Goal: Find contact information: Find contact information

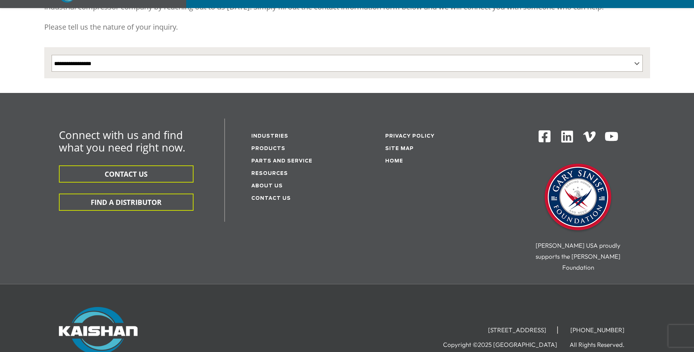
scroll to position [146, 0]
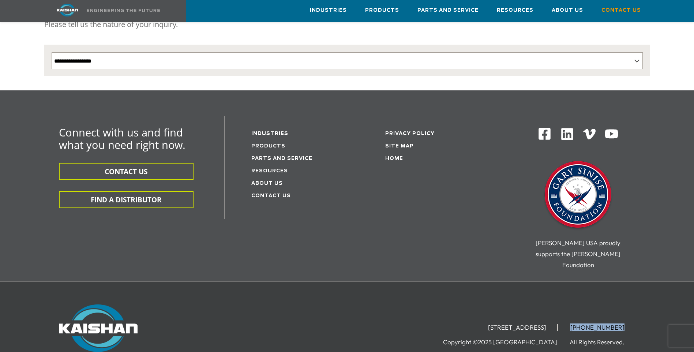
drag, startPoint x: 624, startPoint y: 306, endPoint x: 582, endPoint y: 305, distance: 41.4
click at [582, 324] on li "[PHONE_NUMBER]" at bounding box center [598, 327] width 76 height 7
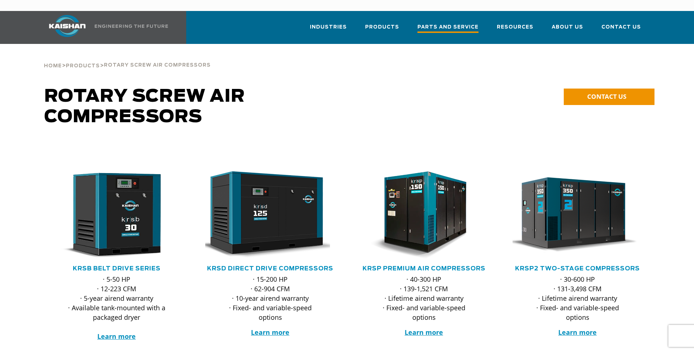
click at [471, 23] on span "Parts and Service" at bounding box center [448, 28] width 61 height 10
